Goal: Book appointment/travel/reservation

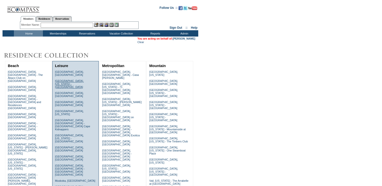
click at [65, 80] on link "[GEOGRAPHIC_DATA], [US_STATE] - [GEOGRAPHIC_DATA]" at bounding box center [69, 84] width 29 height 9
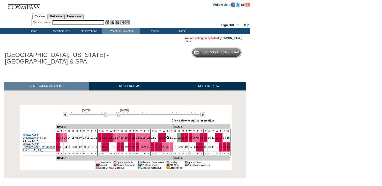
click at [166, 138] on link "30" at bounding box center [167, 137] width 3 height 3
